Goal: Task Accomplishment & Management: Use online tool/utility

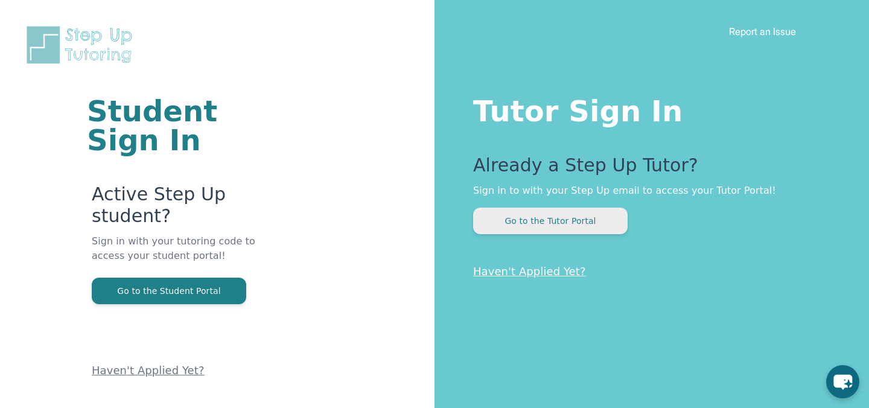
click at [566, 220] on button "Go to the Tutor Portal" at bounding box center [550, 221] width 155 height 27
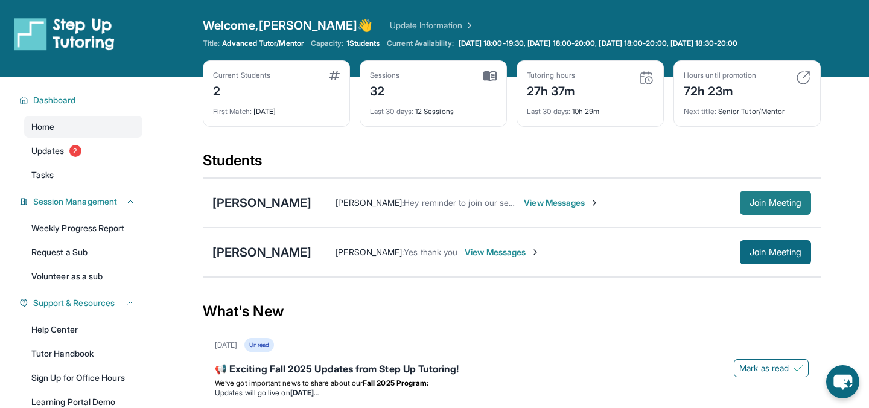
click at [764, 199] on span "Join Meeting" at bounding box center [776, 202] width 52 height 7
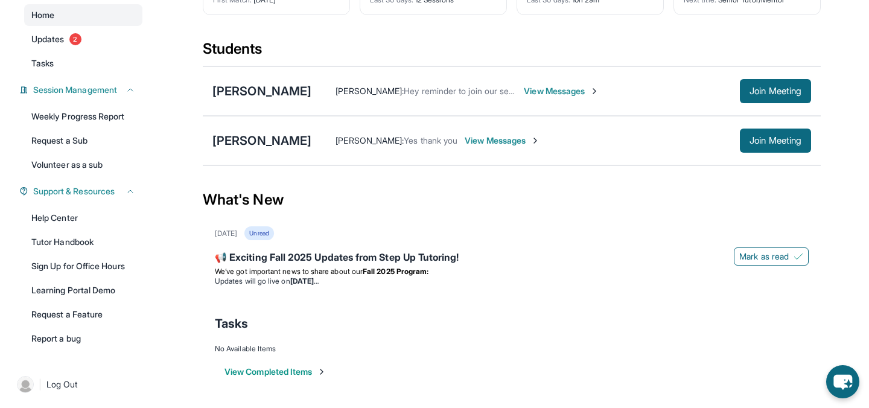
scroll to position [114, 0]
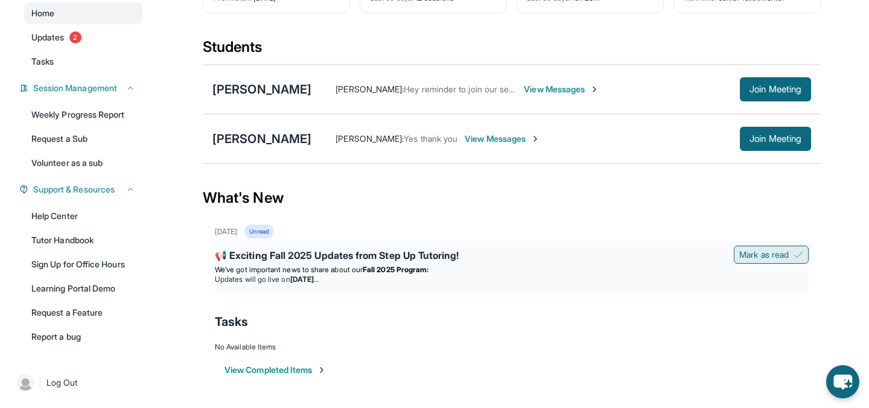
click at [747, 259] on span "Mark as read" at bounding box center [765, 255] width 50 height 12
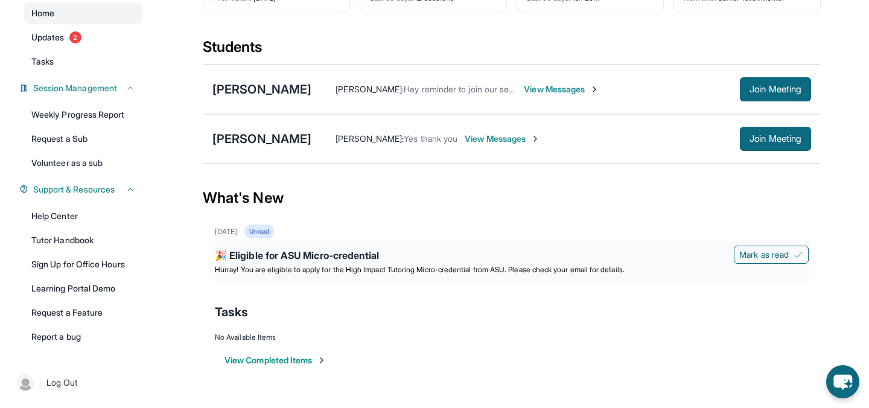
click at [348, 256] on div "🎉 Eligible for ASU Micro-credential" at bounding box center [512, 256] width 594 height 17
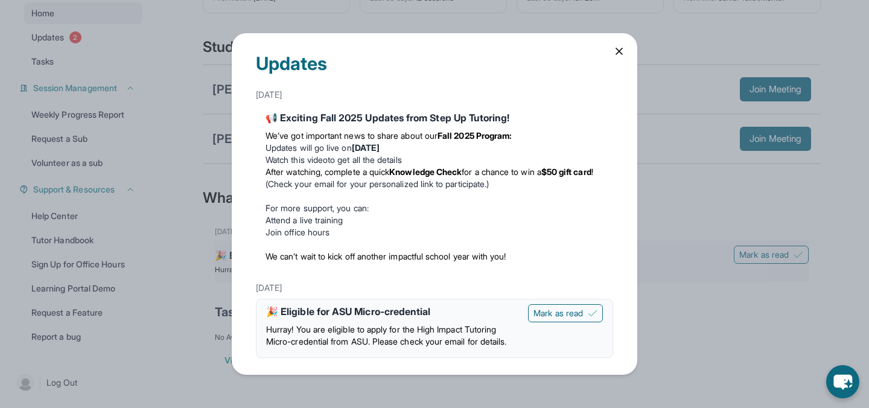
scroll to position [6, 0]
click at [572, 307] on span "Mark as read" at bounding box center [559, 313] width 50 height 12
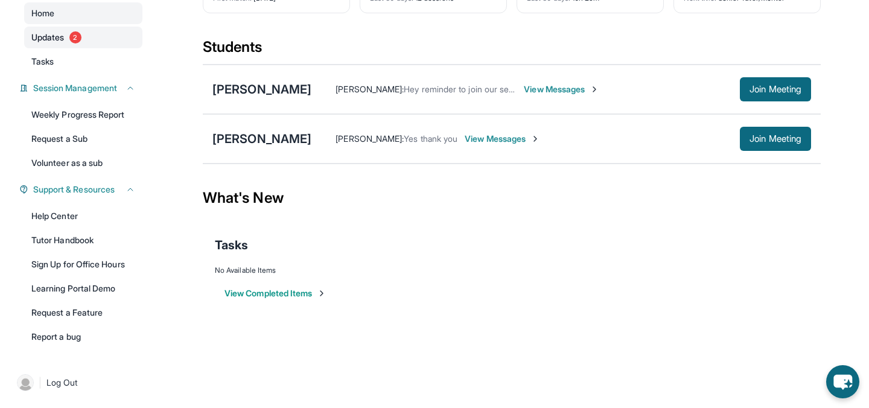
click at [77, 32] on span "2" at bounding box center [75, 37] width 12 height 12
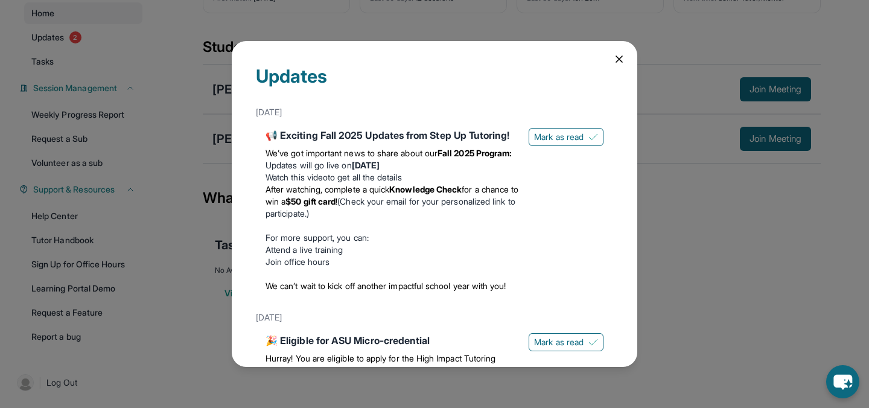
scroll to position [96, 0]
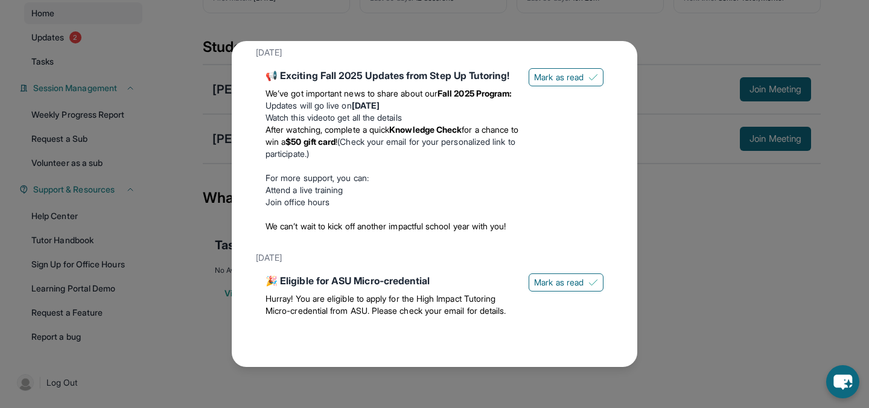
click at [318, 300] on span "Hurray! You are eligible to apply for the High Impact Tutoring Micro-credential…" at bounding box center [386, 304] width 240 height 22
